Goal: Task Accomplishment & Management: Use online tool/utility

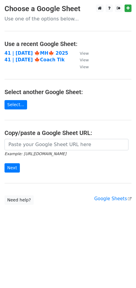
click at [29, 49] on main "Choose a Google Sheet Use one of the options below... Use a recent Google Sheet…" at bounding box center [68, 105] width 136 height 200
click at [27, 52] on strong "41 | [DATE] 🍁MH🍁 2025" at bounding box center [37, 52] width 64 height 5
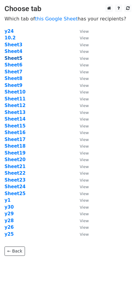
click at [17, 57] on strong "Sheet5" at bounding box center [14, 58] width 18 height 5
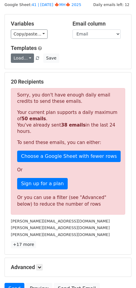
scroll to position [17, 0]
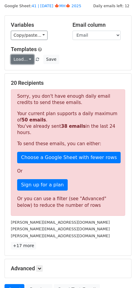
click at [21, 60] on link "Load..." at bounding box center [22, 59] width 23 height 9
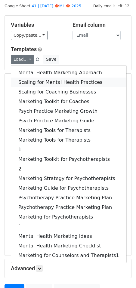
click at [30, 80] on link "Scaling for Mental Health Practices" at bounding box center [68, 82] width 115 height 10
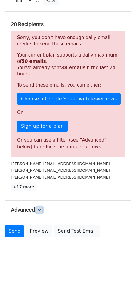
click at [41, 210] on icon at bounding box center [40, 210] width 4 height 4
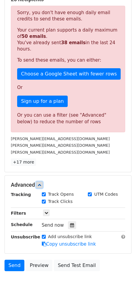
scroll to position [121, 0]
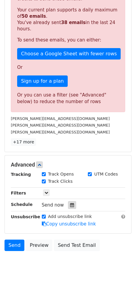
click at [70, 206] on icon at bounding box center [72, 205] width 4 height 4
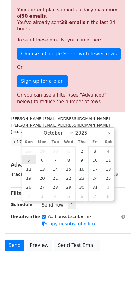
type input "2025-10-05 12:00"
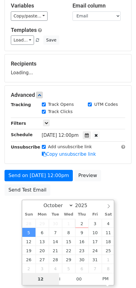
scroll to position [36, 0]
type input "7"
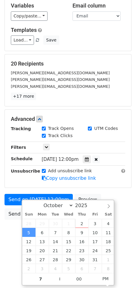
type input "2025-10-05 19:00"
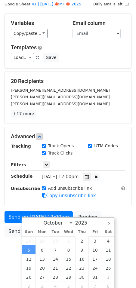
click at [92, 181] on div "Advanced Tracking Track Opens UTM Codes Track Clicks Filters Only include sprea…" at bounding box center [68, 166] width 126 height 78
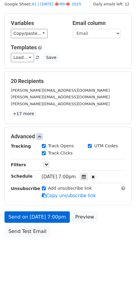
scroll to position [0, 0]
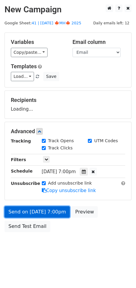
click at [44, 216] on link "Send on Oct 5 at 7:00pm" at bounding box center [37, 211] width 65 height 11
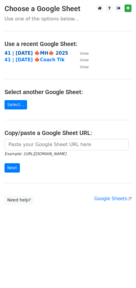
click at [36, 54] on strong "41 | OCT 2 🍁MH🍁 2025" at bounding box center [37, 52] width 64 height 5
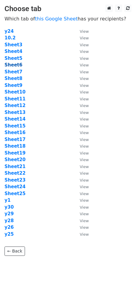
click at [20, 65] on strong "Sheet6" at bounding box center [14, 64] width 18 height 5
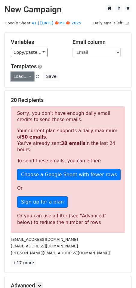
click at [27, 73] on link "Load..." at bounding box center [22, 76] width 23 height 9
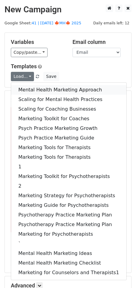
click at [26, 85] on link "Mental Health Marketing Approach" at bounding box center [68, 90] width 115 height 10
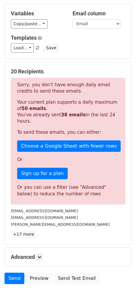
scroll to position [76, 0]
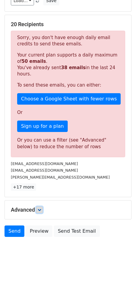
click at [39, 209] on icon at bounding box center [40, 210] width 4 height 4
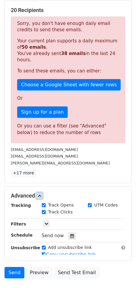
scroll to position [134, 0]
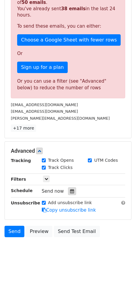
click at [71, 190] on div at bounding box center [72, 191] width 8 height 8
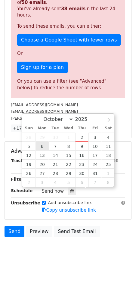
type input "[DATE] 12:00"
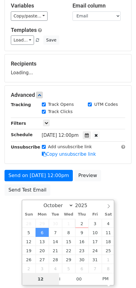
scroll to position [36, 0]
type input "7"
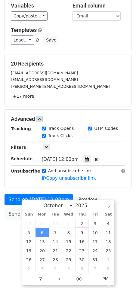
type input "[DATE] 19:00"
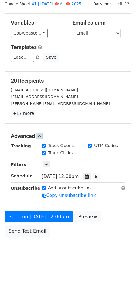
scroll to position [19, 0]
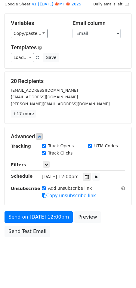
click at [101, 190] on form "Variables Copy/paste... {{Name}} {{Email}} Email column Name Email Templates Lo…" at bounding box center [68, 127] width 127 height 226
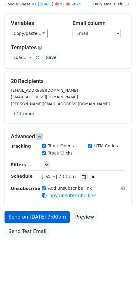
scroll to position [0, 0]
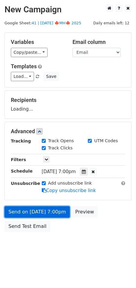
click at [45, 211] on link "Send on [DATE] 7:00pm" at bounding box center [37, 211] width 65 height 11
